Goal: Task Accomplishment & Management: Manage account settings

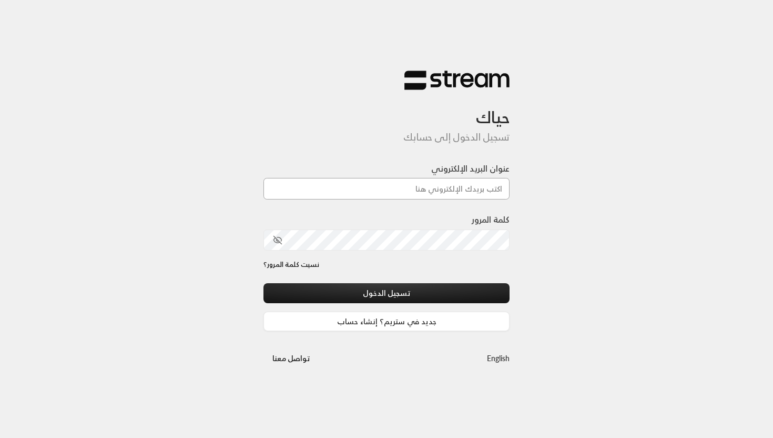
type input "[EMAIL_ADDRESS][DOMAIN_NAME]"
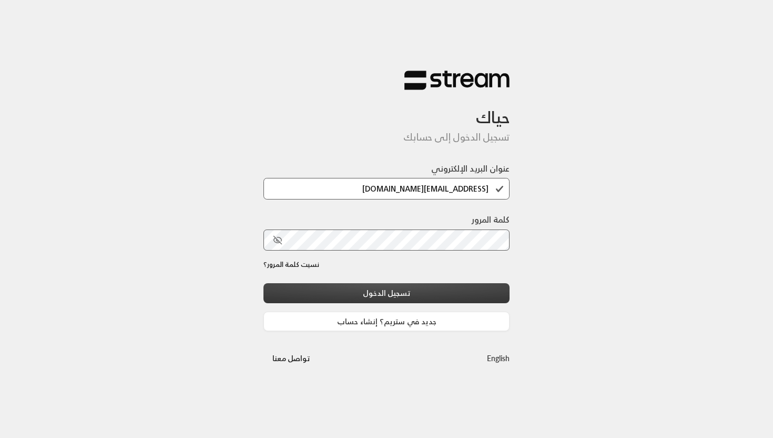
click at [382, 297] on button "تسجيل الدخول" at bounding box center [387, 292] width 246 height 19
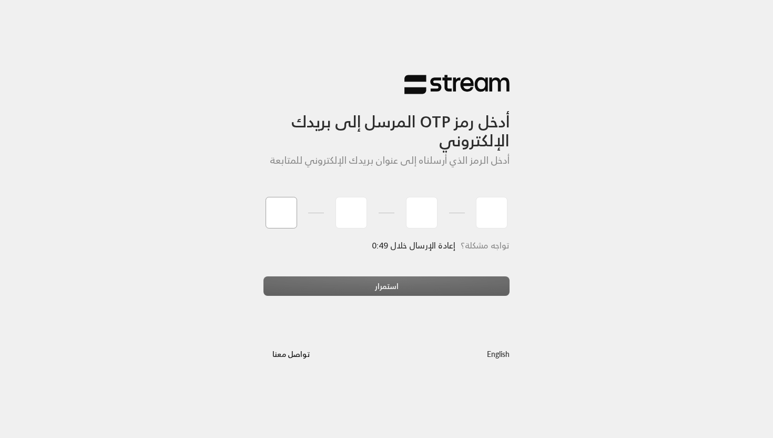
type input "0"
type input "4"
type input "2"
type input "5"
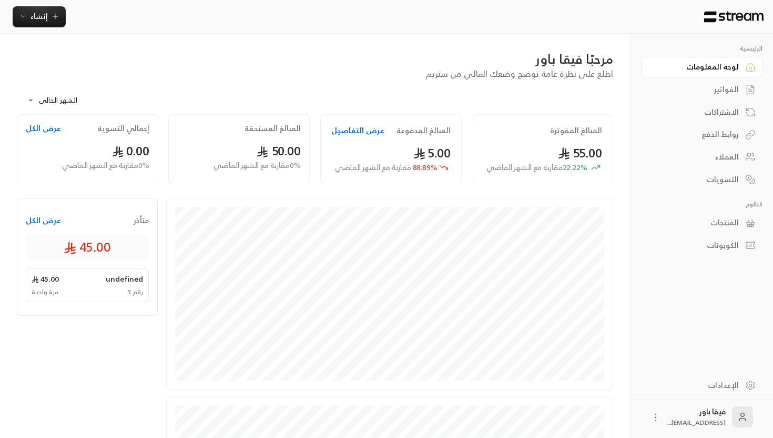
click at [722, 107] on div "الاشتراكات" at bounding box center [696, 112] width 85 height 11
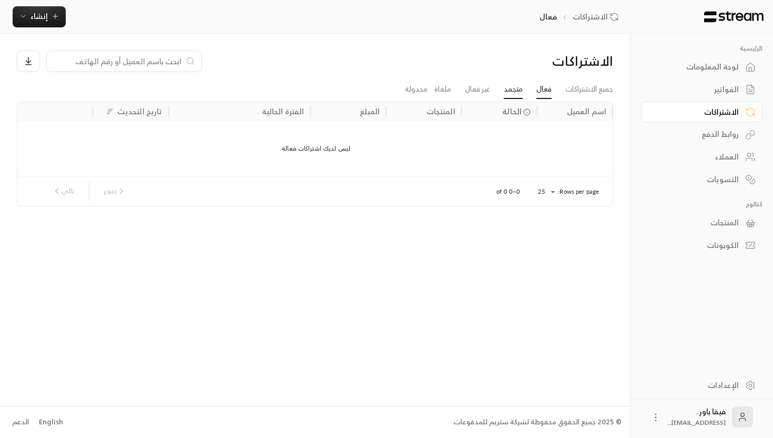
click at [514, 94] on link "متجمد" at bounding box center [513, 89] width 19 height 19
click at [486, 93] on link "غير فعال" at bounding box center [477, 89] width 25 height 19
